Goal: Information Seeking & Learning: Learn about a topic

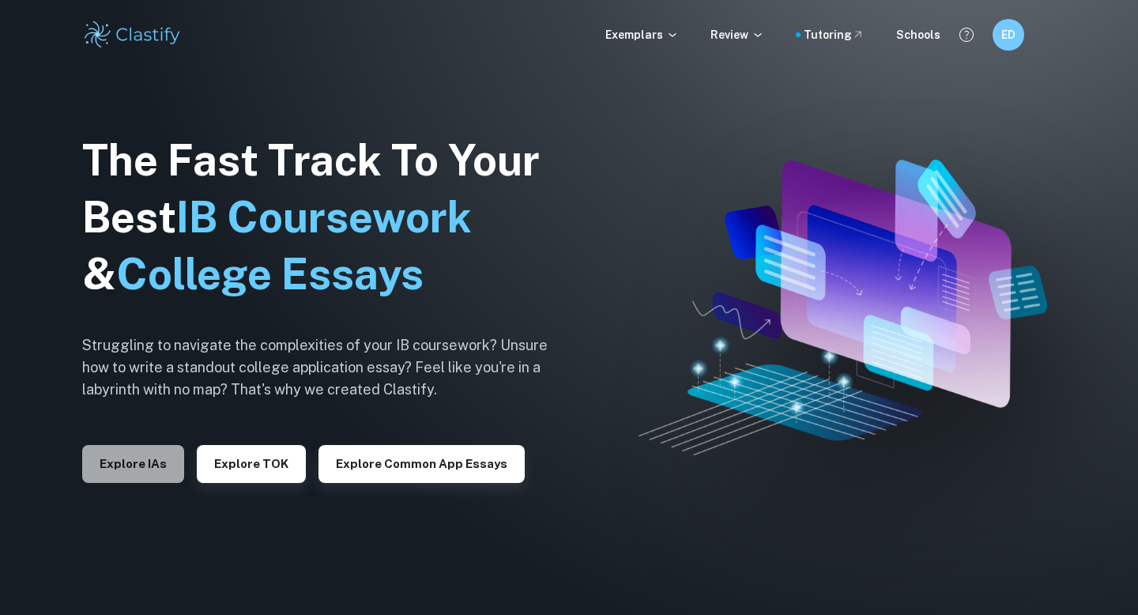
click at [158, 464] on button "Explore IAs" at bounding box center [133, 464] width 102 height 38
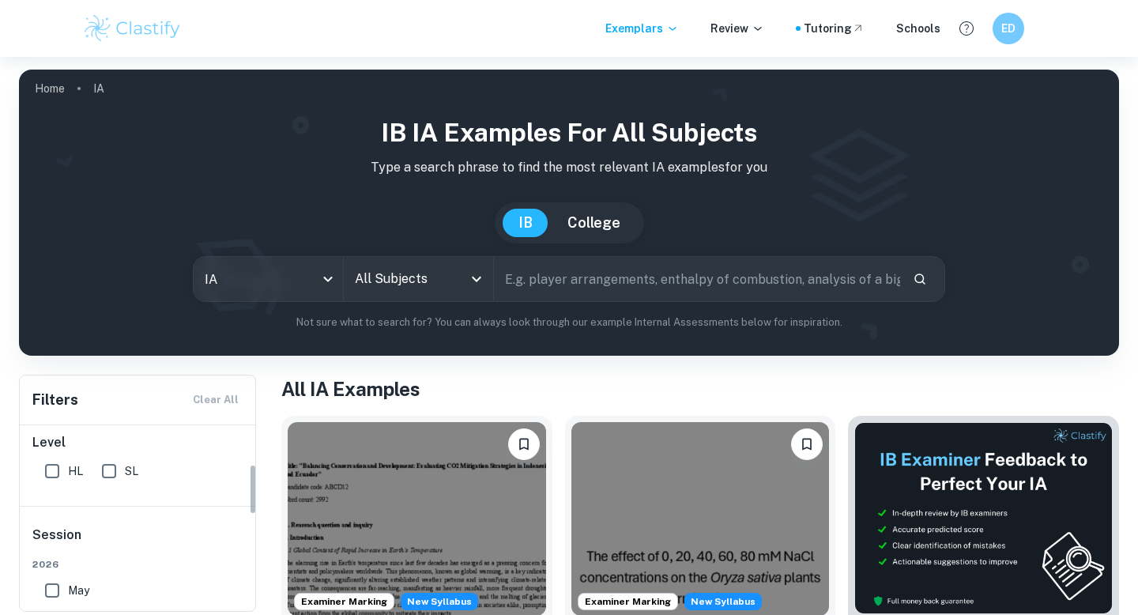
scroll to position [143, 0]
click at [291, 288] on body "We value your privacy We use cookies to enhance your browsing experience, serve…" at bounding box center [569, 364] width 1138 height 615
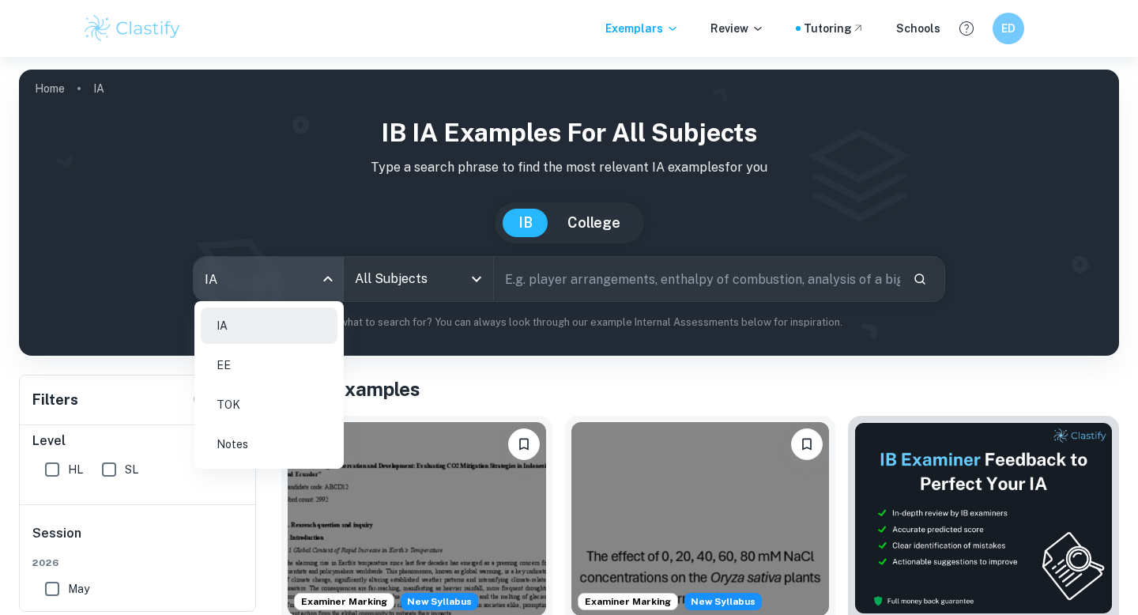
click at [267, 358] on li "EE" at bounding box center [269, 365] width 137 height 36
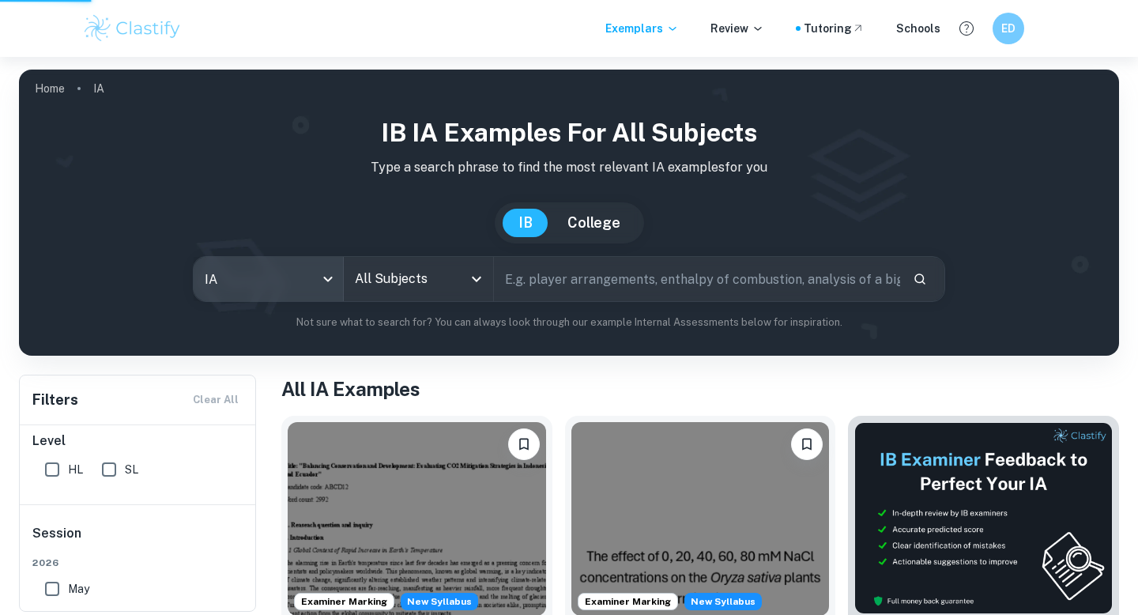
type input "ee"
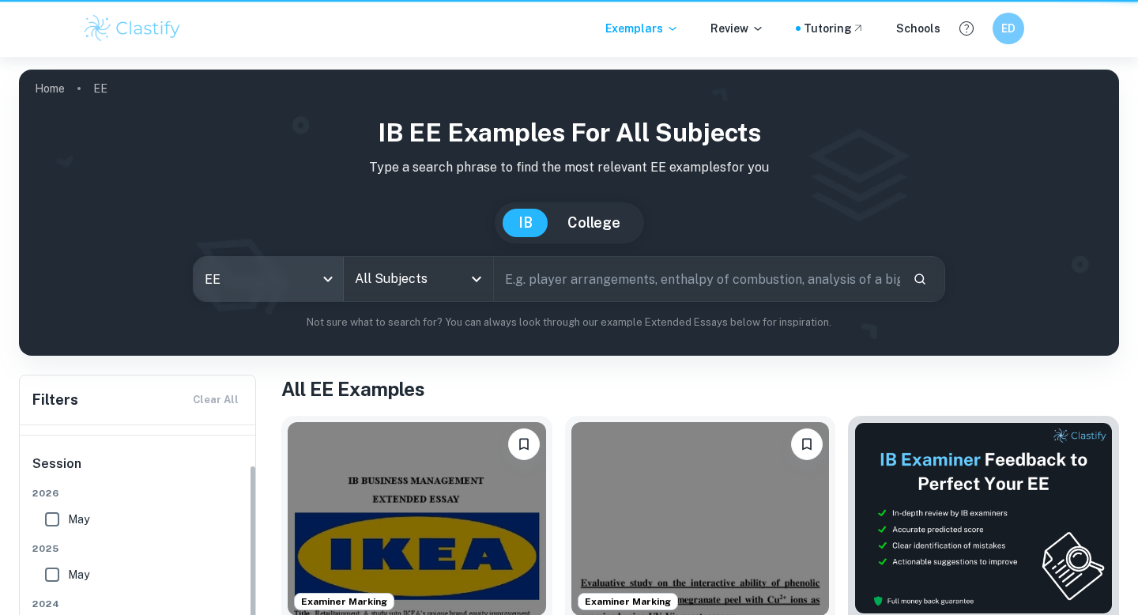
scroll to position [51, 0]
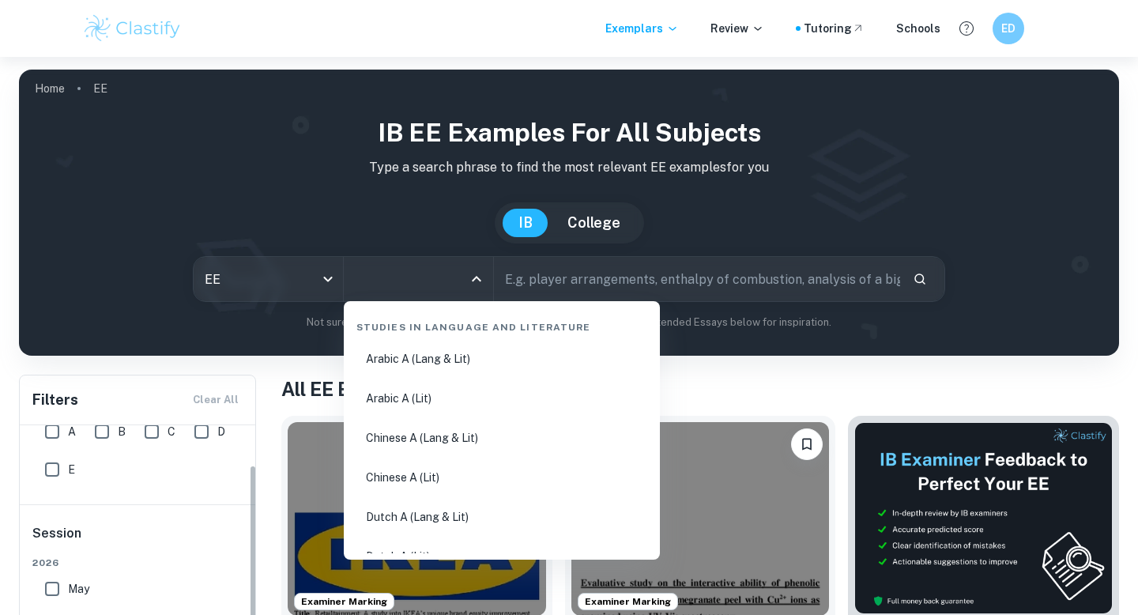
click at [426, 286] on input "All Subjects" at bounding box center [406, 279] width 111 height 30
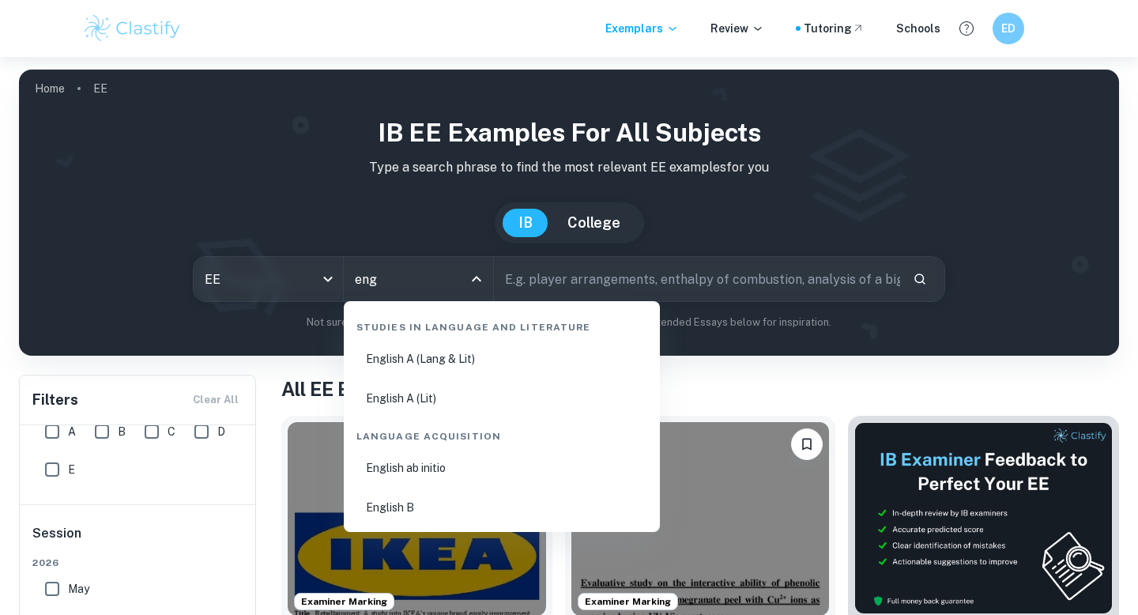
click at [448, 499] on li "English B" at bounding box center [501, 507] width 303 height 36
type input "English B"
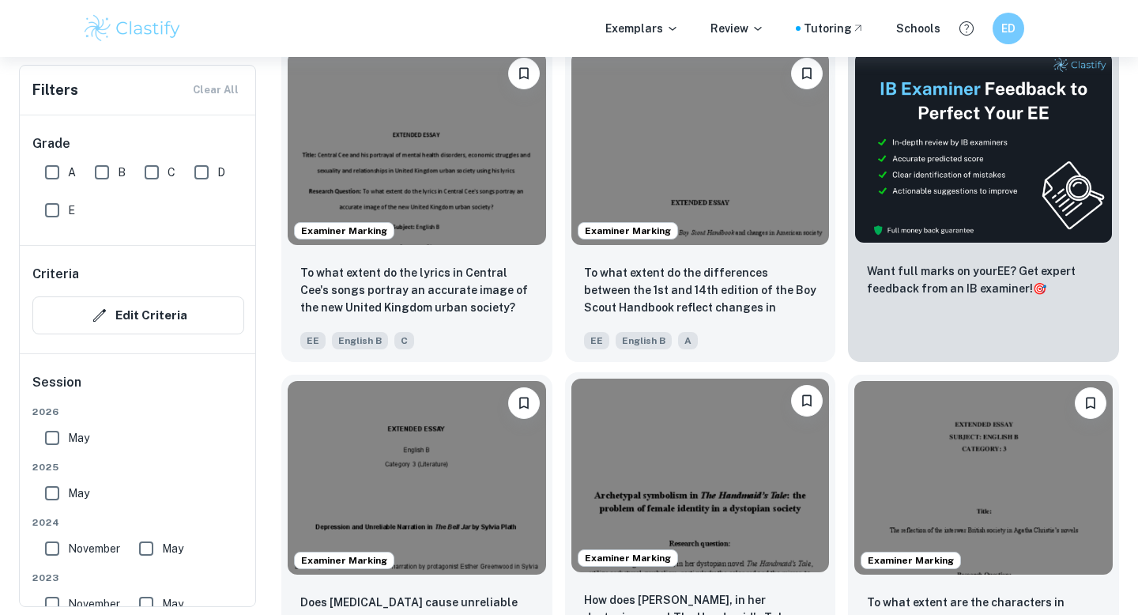
scroll to position [334, 0]
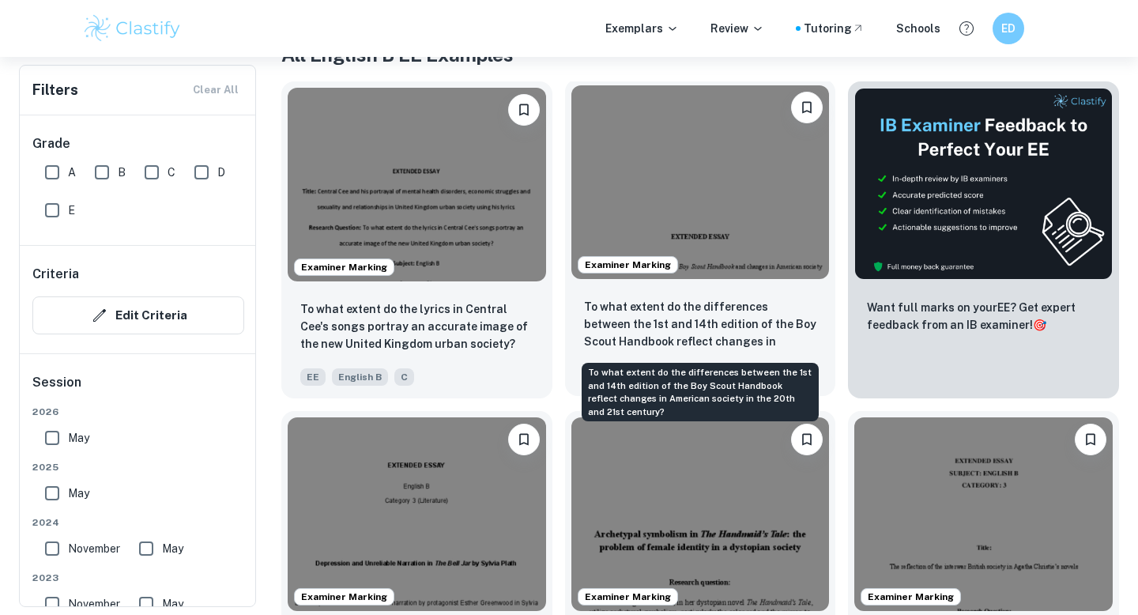
click at [702, 310] on p "To what extent do the differences between the 1st and 14th edition of the Boy S…" at bounding box center [700, 325] width 233 height 54
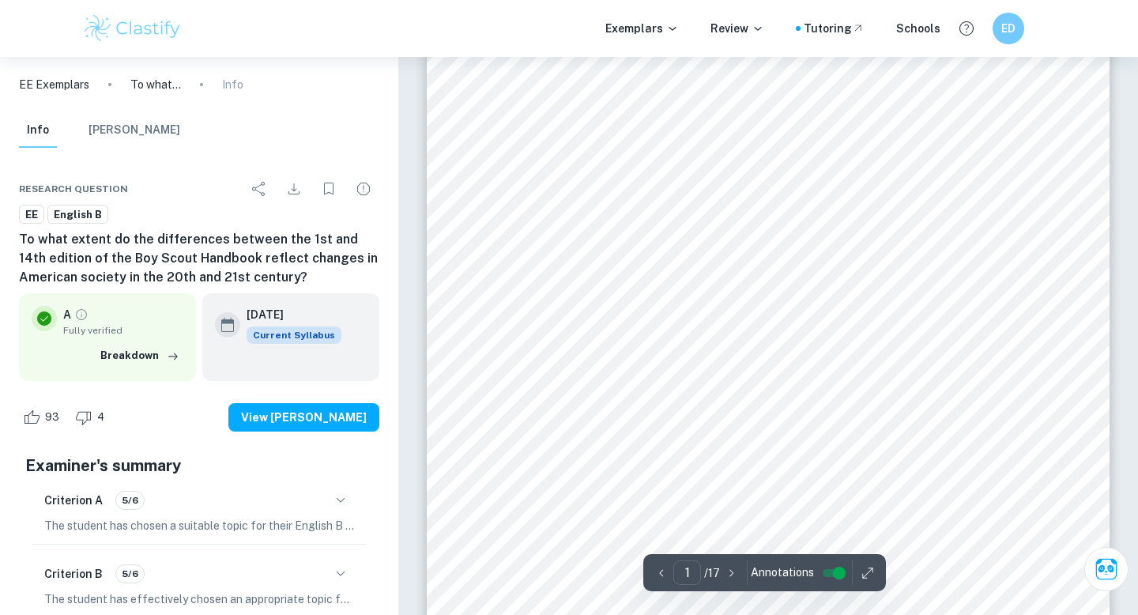
scroll to position [138, 0]
type input "13"
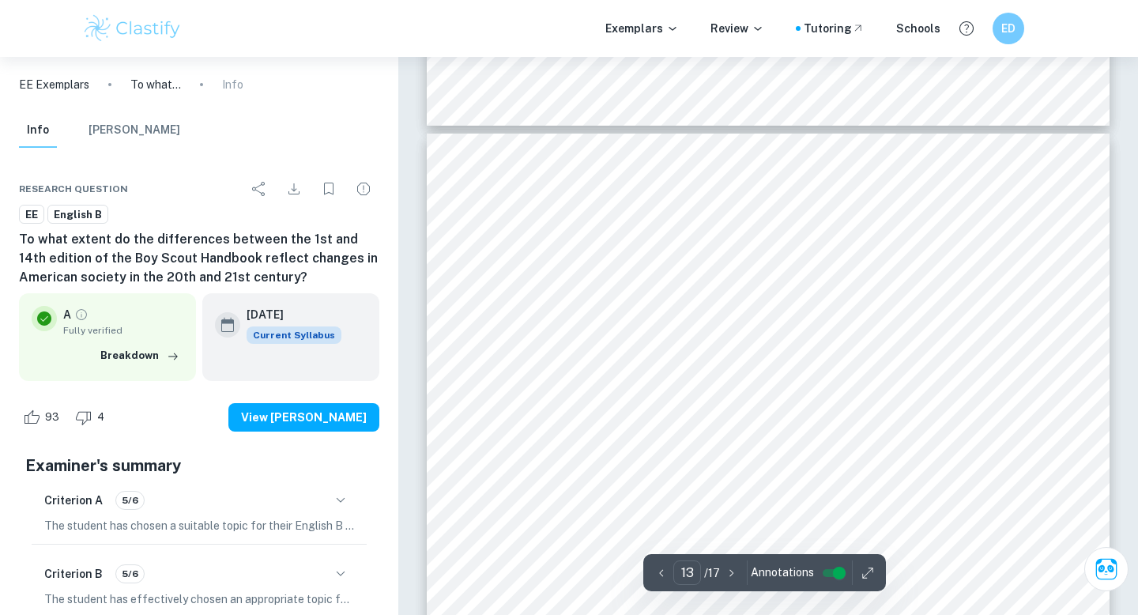
scroll to position [11708, 0]
